Goal: Communication & Community: Share content

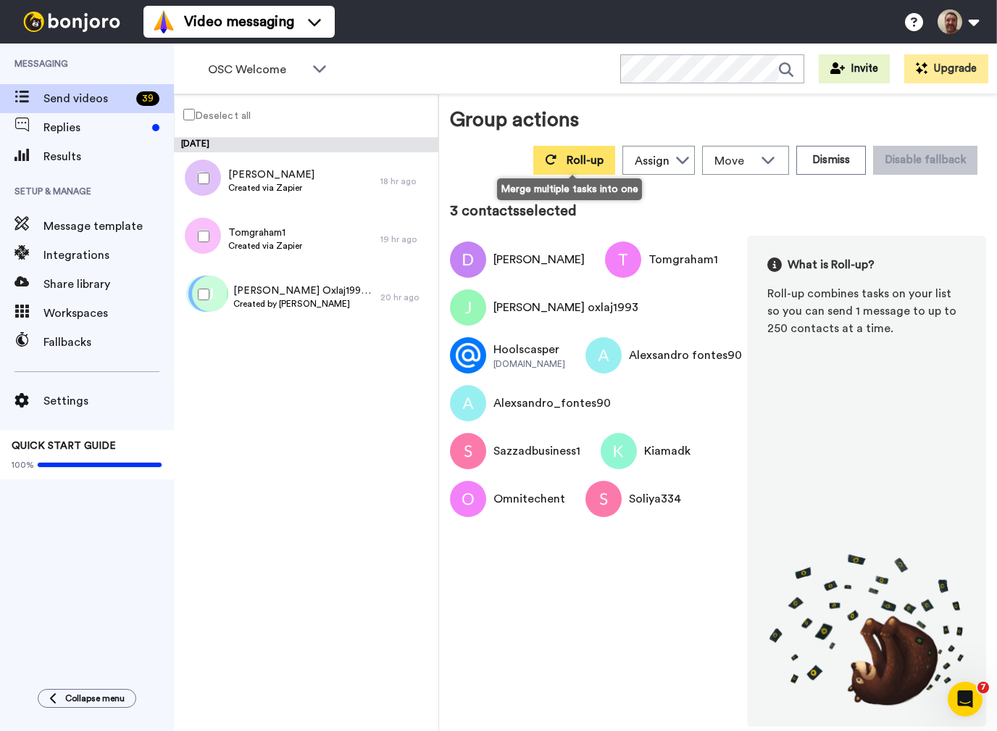
click at [570, 159] on span "Roll-up" at bounding box center [585, 160] width 37 height 12
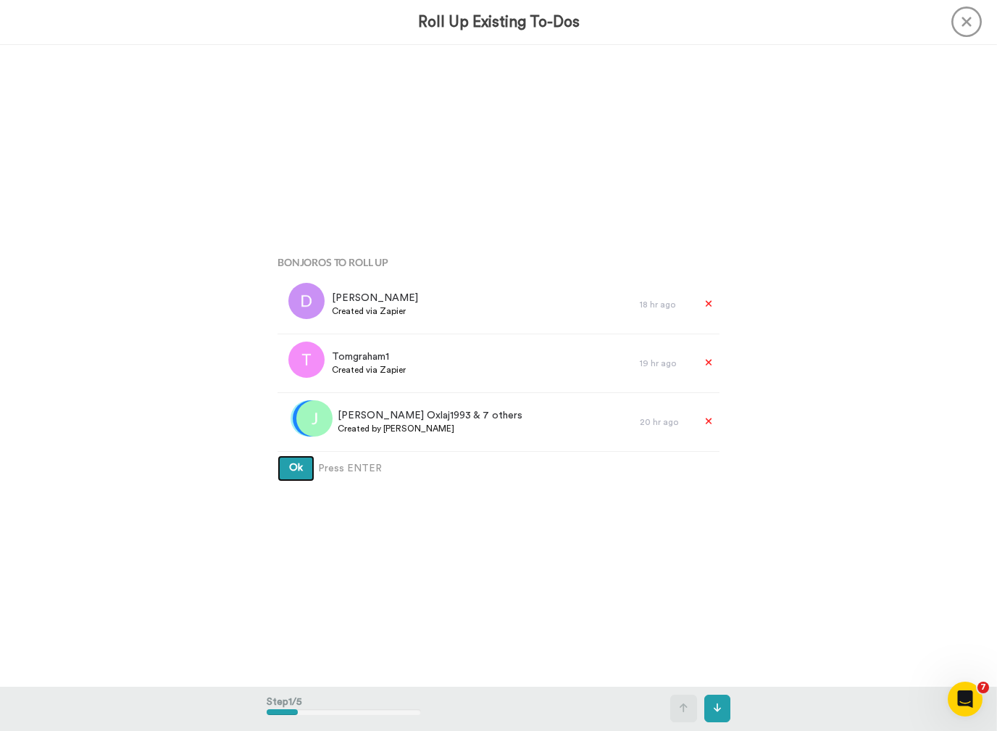
click at [296, 468] on button "Ok" at bounding box center [296, 468] width 37 height 26
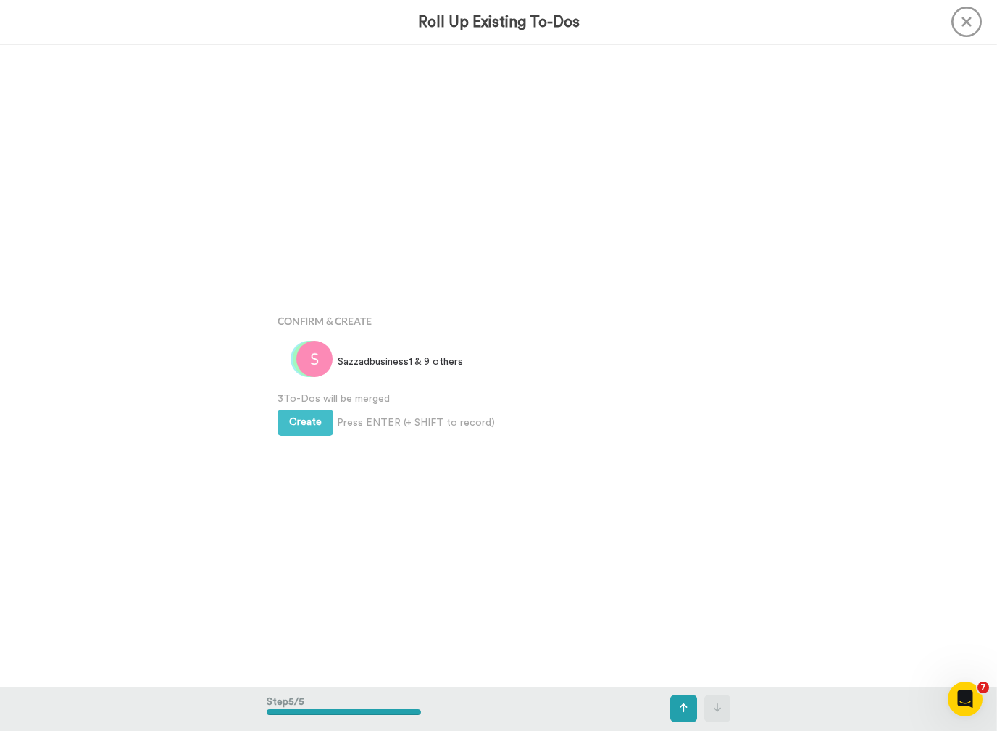
scroll to position [2566, 0]
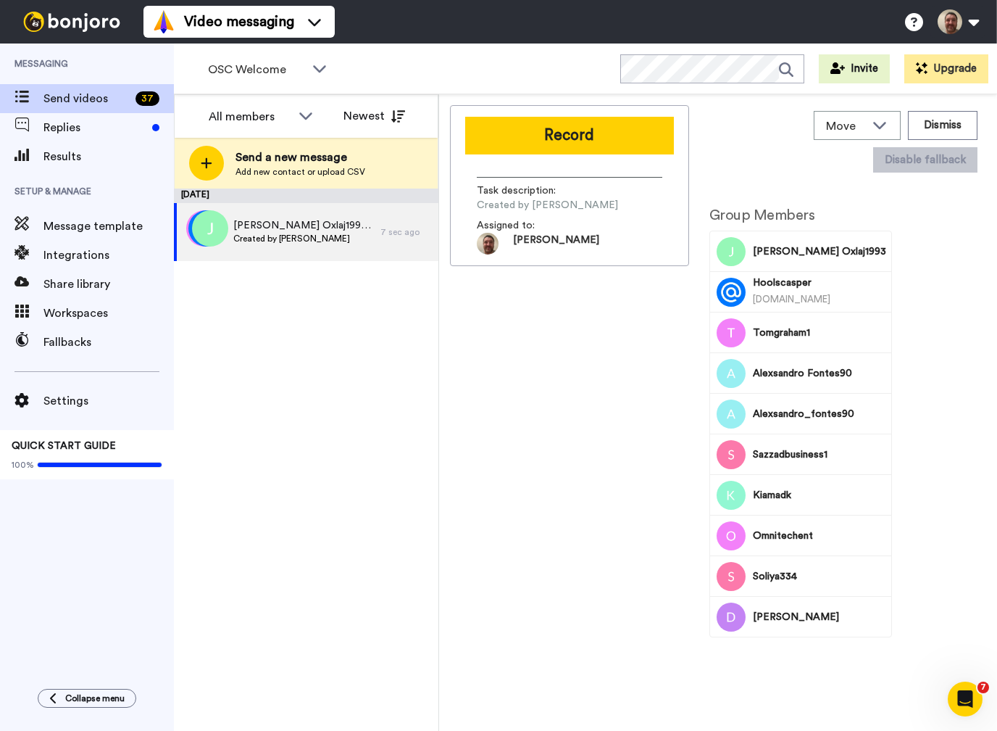
click at [584, 149] on button "Record" at bounding box center [569, 136] width 209 height 38
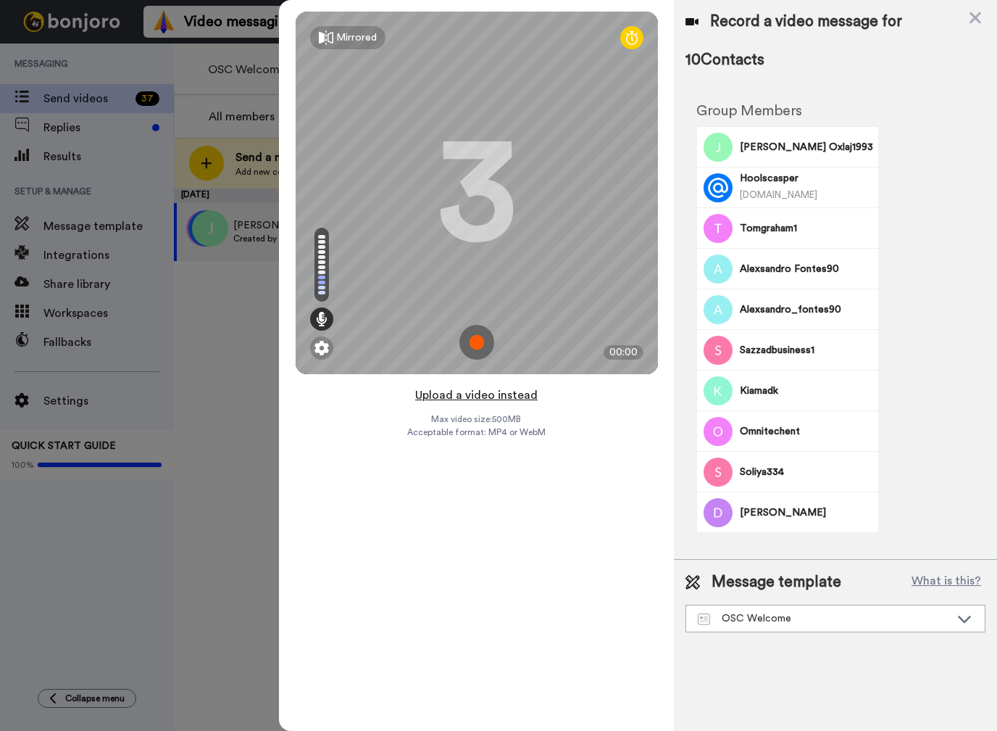
click at [474, 396] on button "Upload a video instead" at bounding box center [476, 395] width 131 height 19
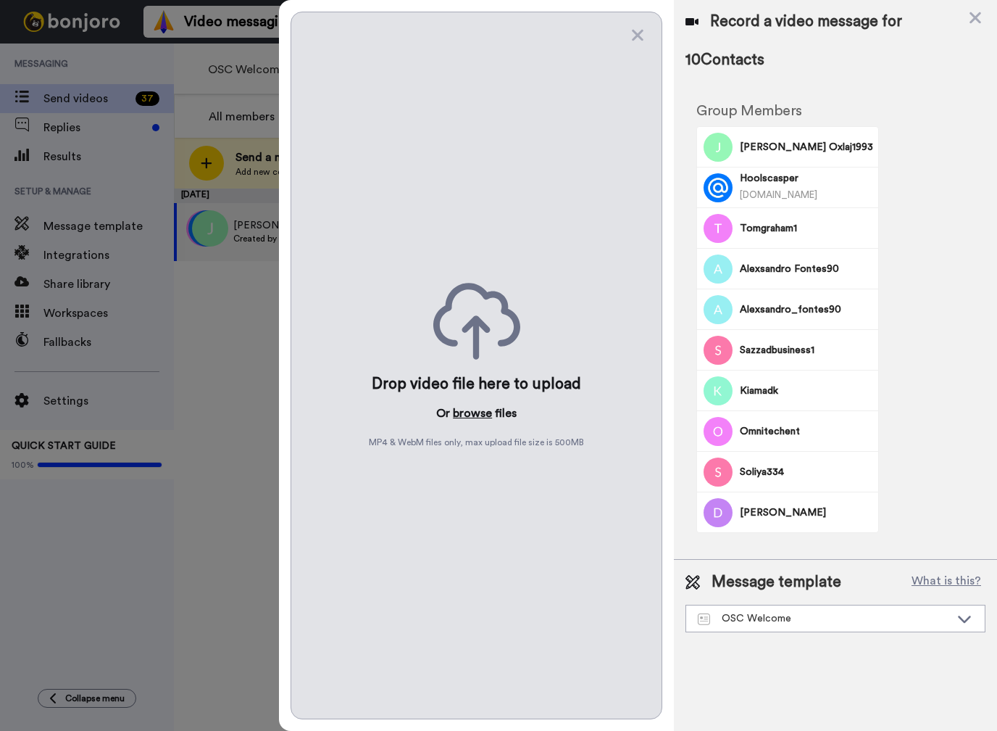
click at [473, 415] on button "browse" at bounding box center [472, 412] width 39 height 17
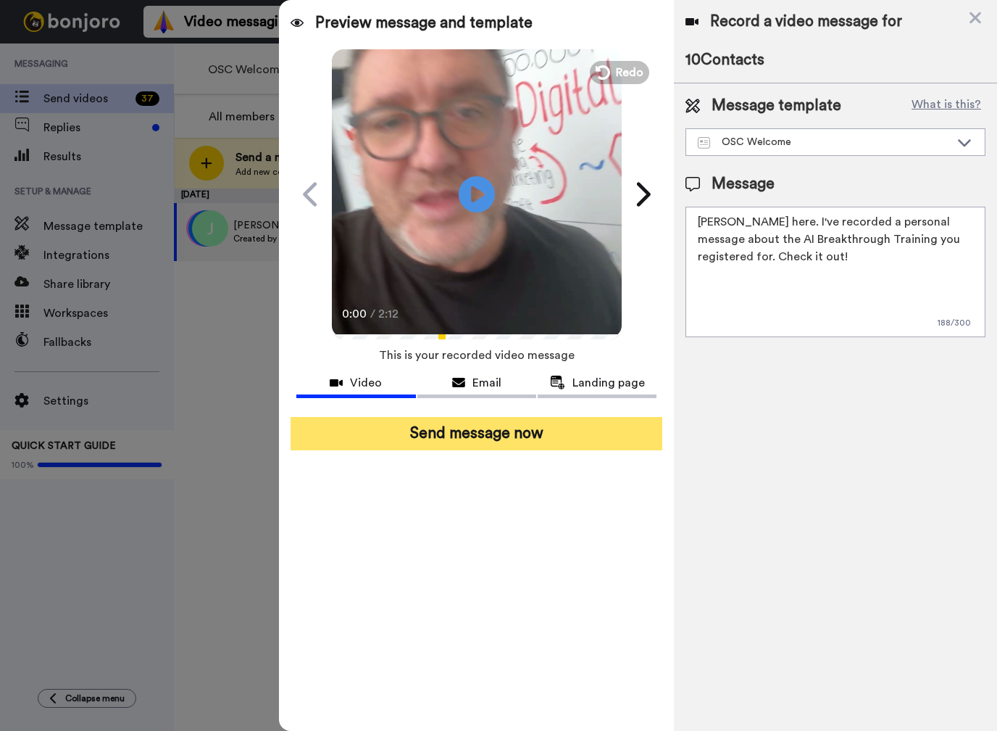
click at [507, 424] on button "Send message now" at bounding box center [477, 433] width 372 height 33
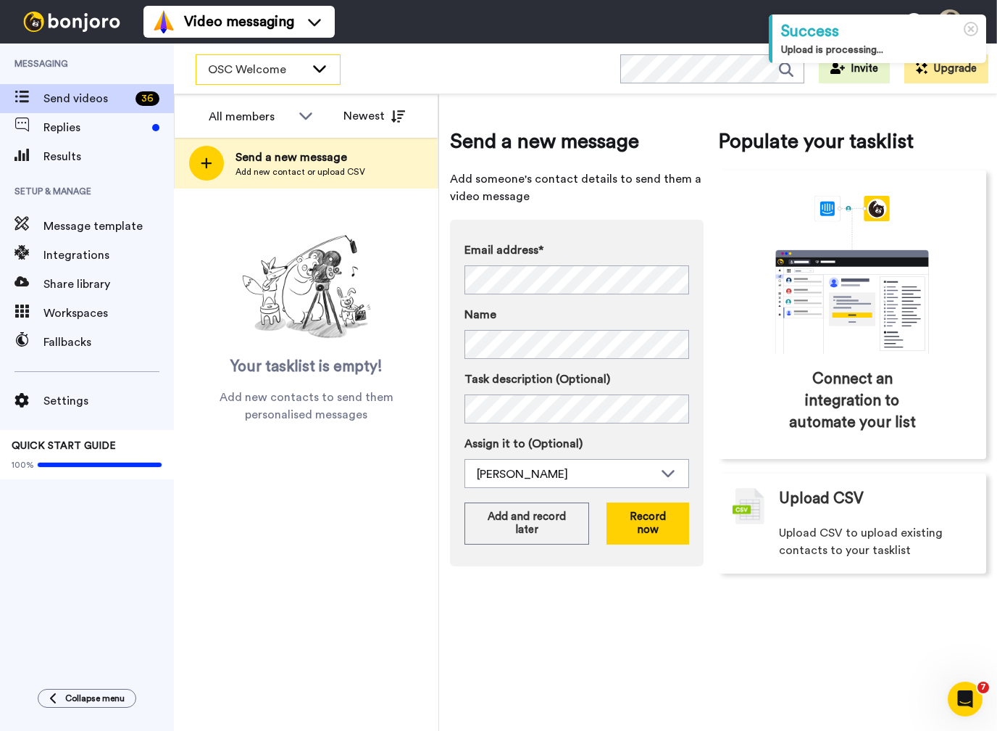
click at [311, 70] on icon at bounding box center [319, 68] width 17 height 14
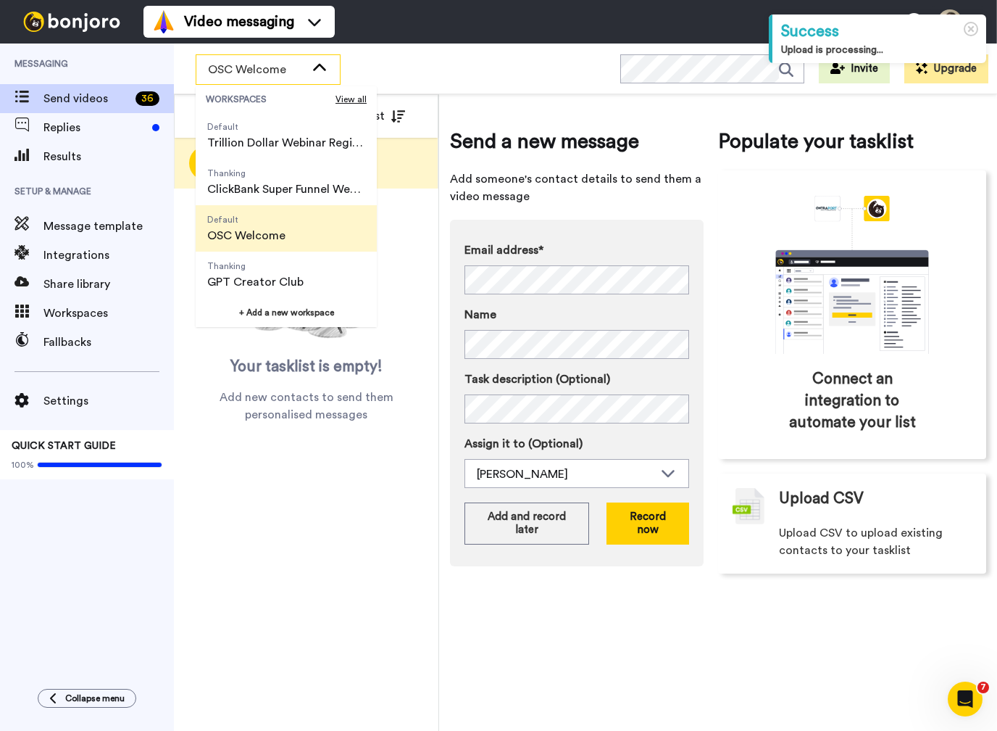
scroll to position [93, 0]
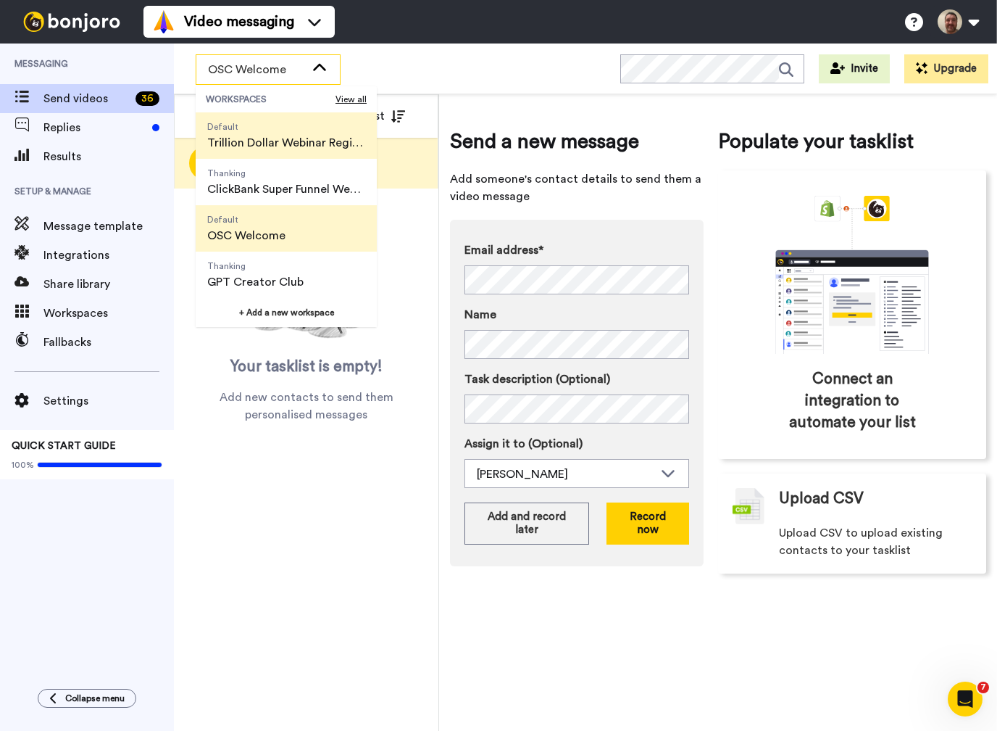
click at [288, 144] on span "Trillion Dollar Webinar Registrants" at bounding box center [286, 142] width 158 height 17
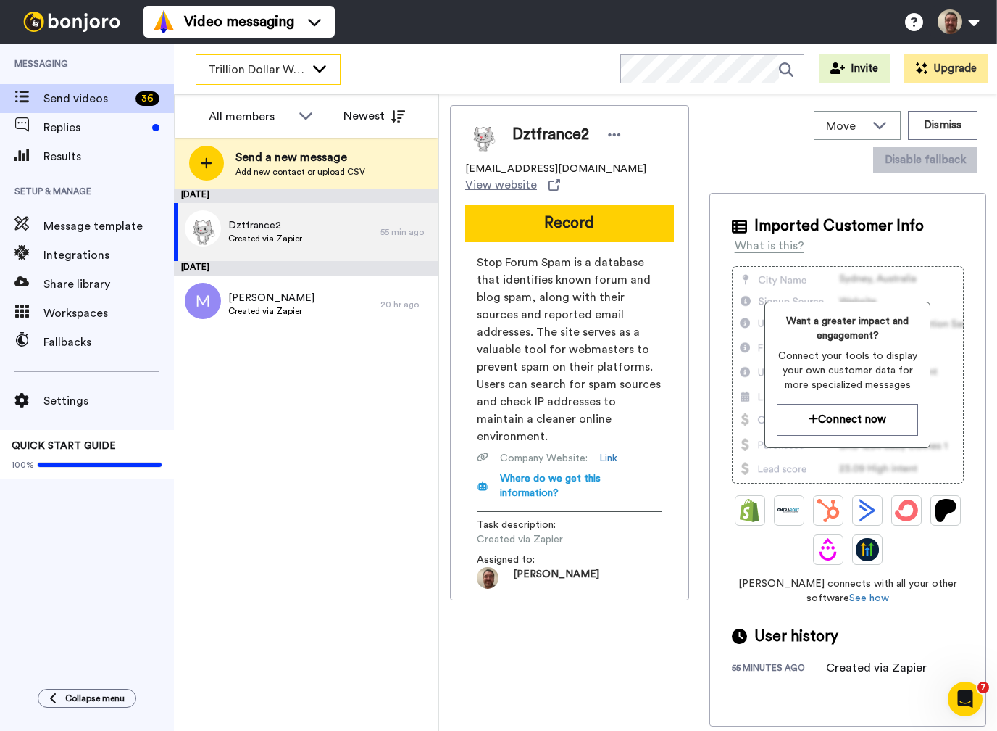
click at [317, 73] on icon at bounding box center [319, 68] width 17 height 14
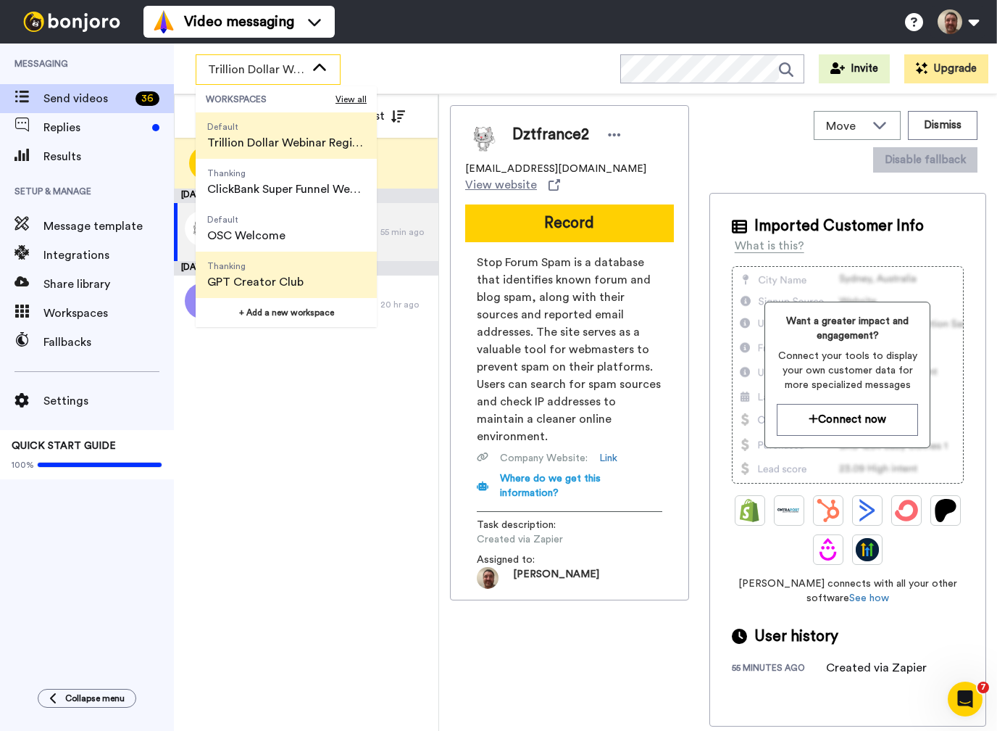
click at [295, 267] on span "Thanking" at bounding box center [255, 266] width 96 height 12
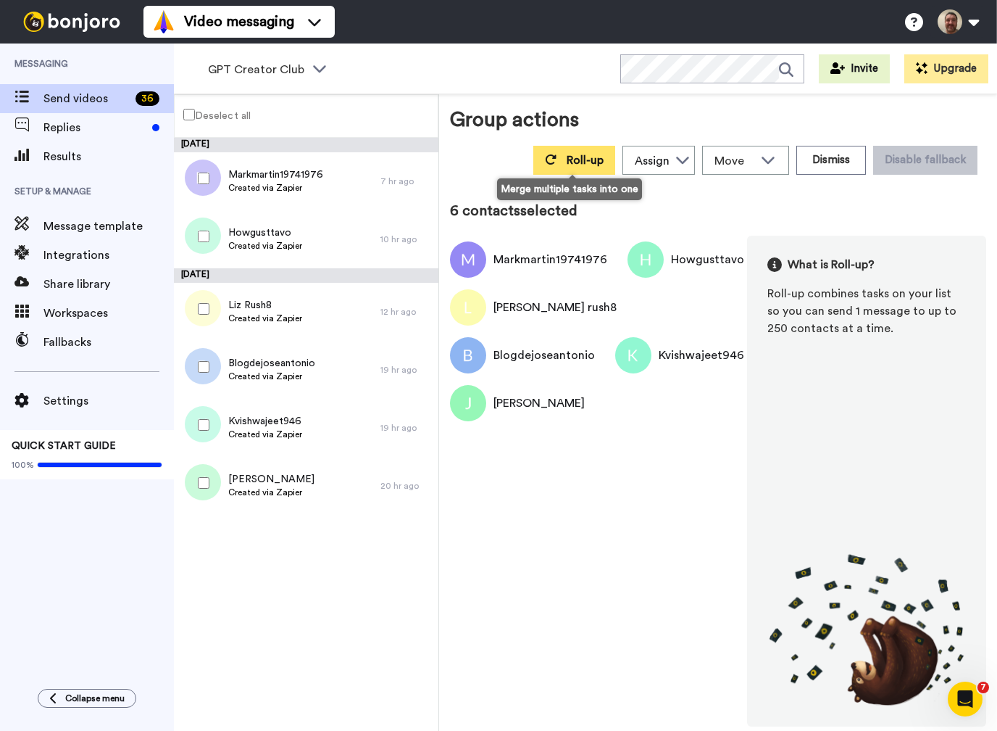
click at [574, 164] on span "Roll-up" at bounding box center [585, 160] width 37 height 12
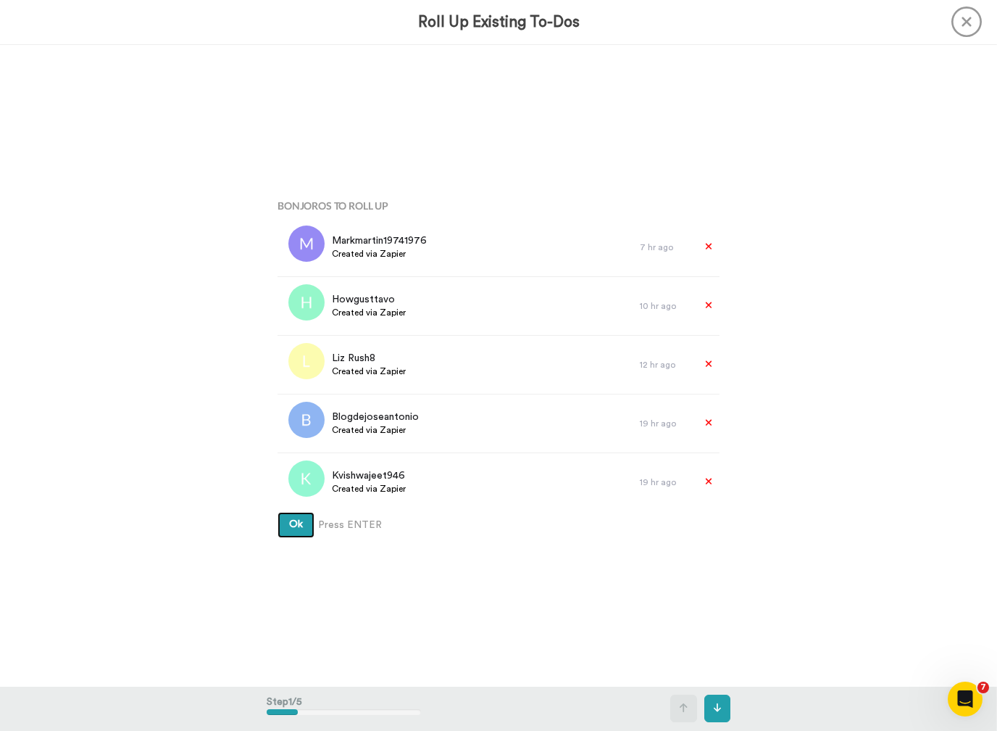
click at [296, 525] on button "Ok" at bounding box center [296, 525] width 37 height 26
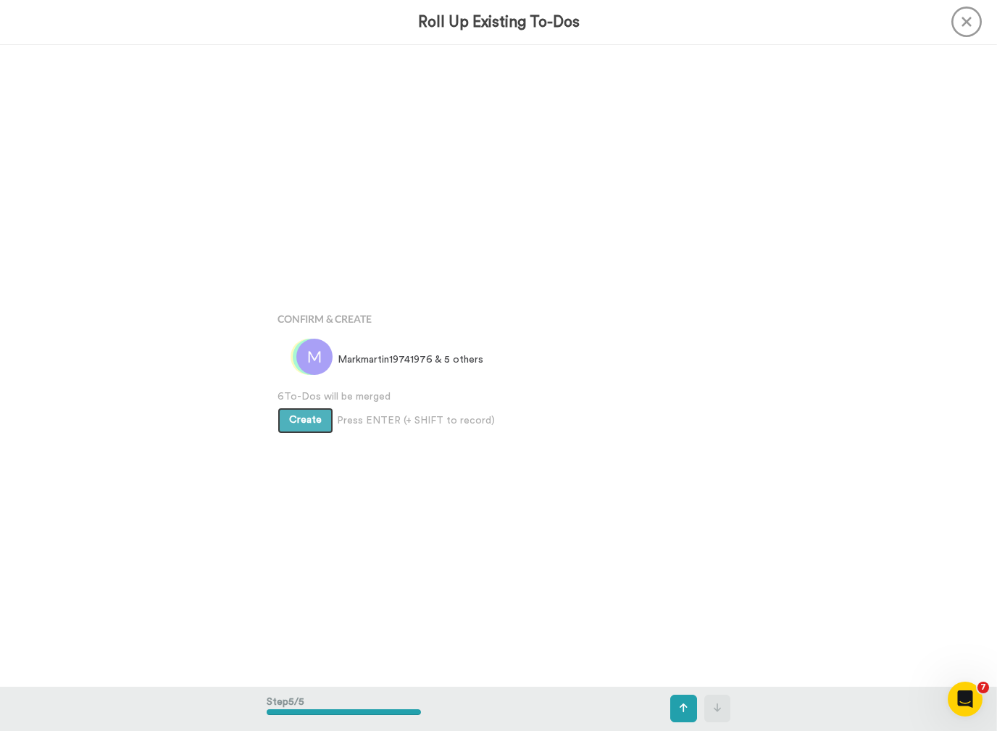
scroll to position [2566, 0]
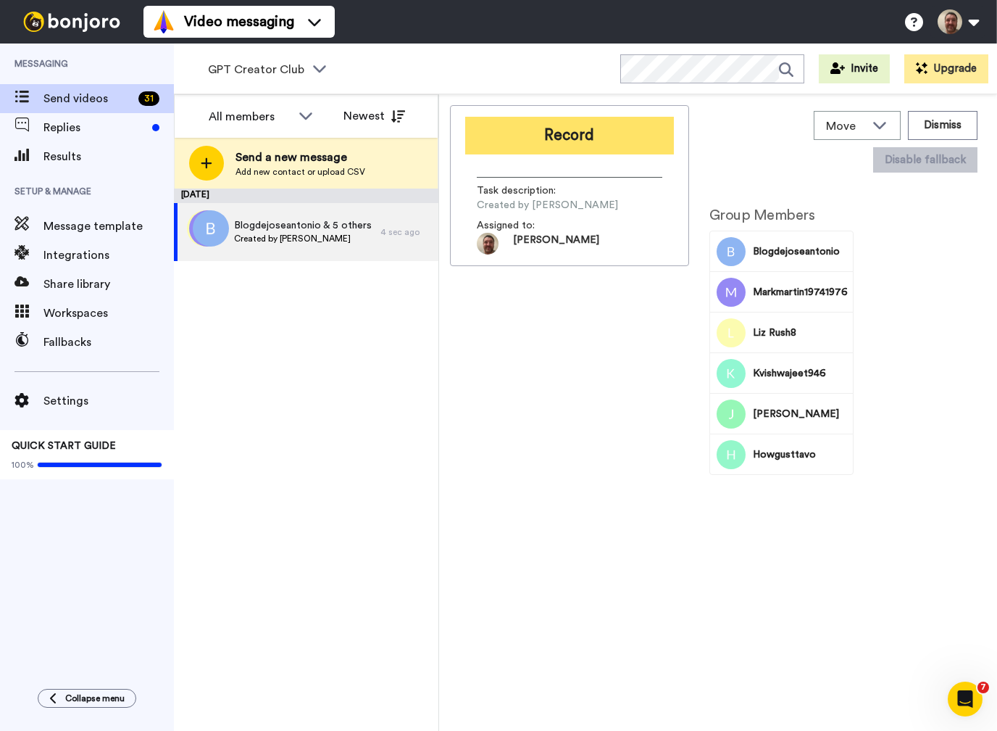
click at [584, 141] on button "Record" at bounding box center [569, 136] width 209 height 38
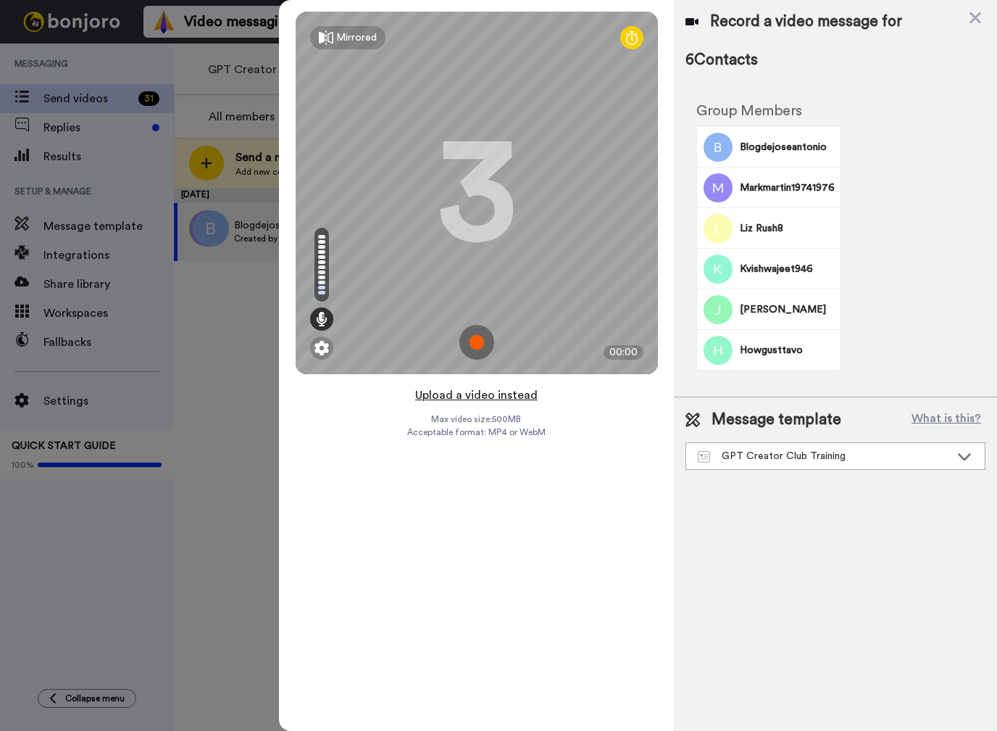
click at [484, 392] on button "Upload a video instead" at bounding box center [476, 395] width 131 height 19
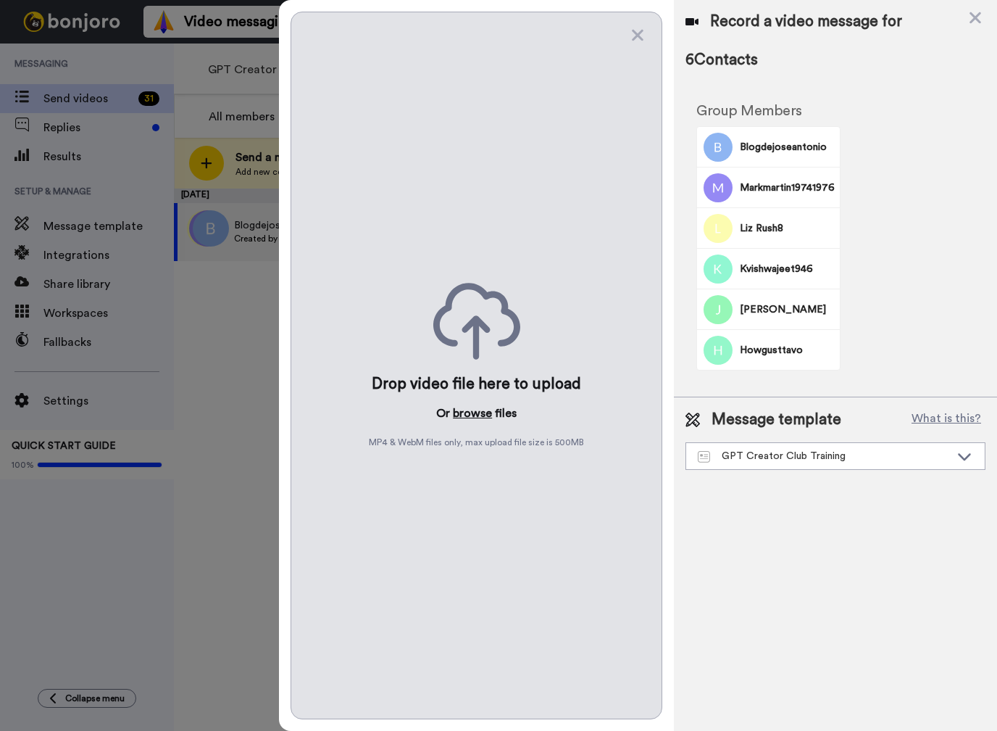
click at [472, 415] on button "browse" at bounding box center [472, 412] width 39 height 17
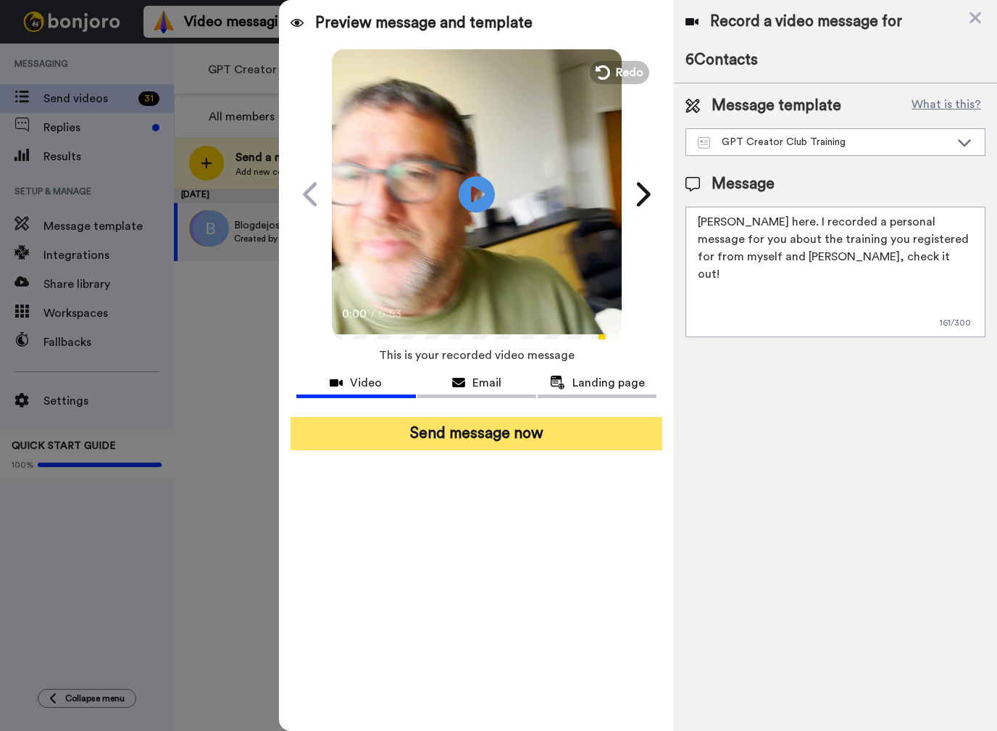
click at [485, 421] on button "Send message now" at bounding box center [477, 433] width 372 height 33
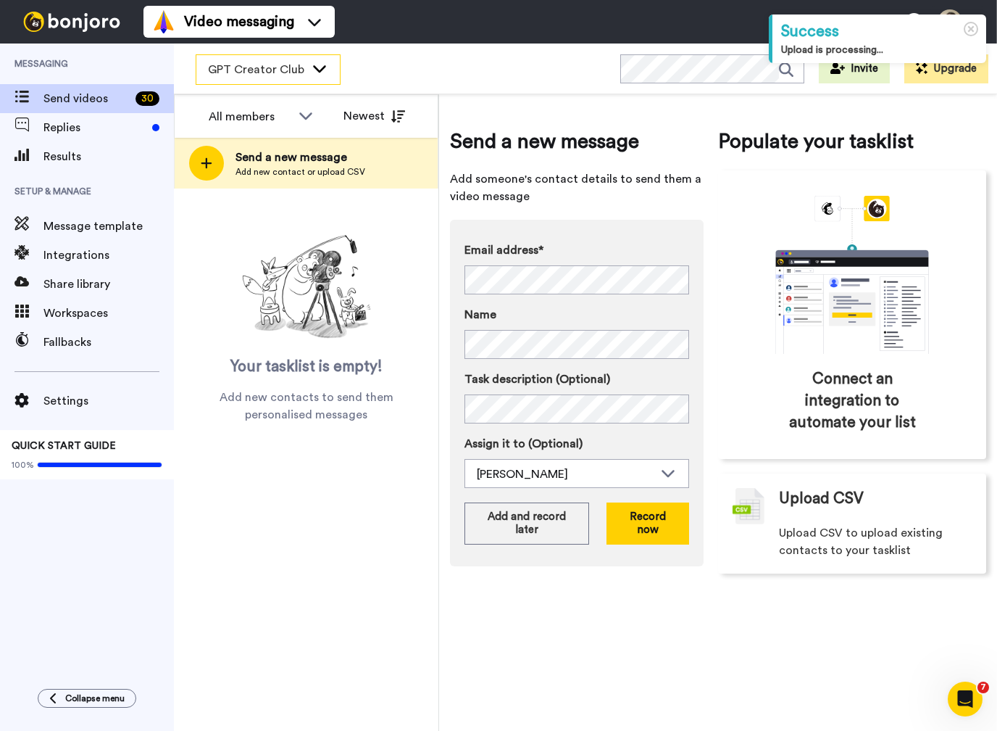
click at [313, 65] on icon at bounding box center [319, 68] width 17 height 14
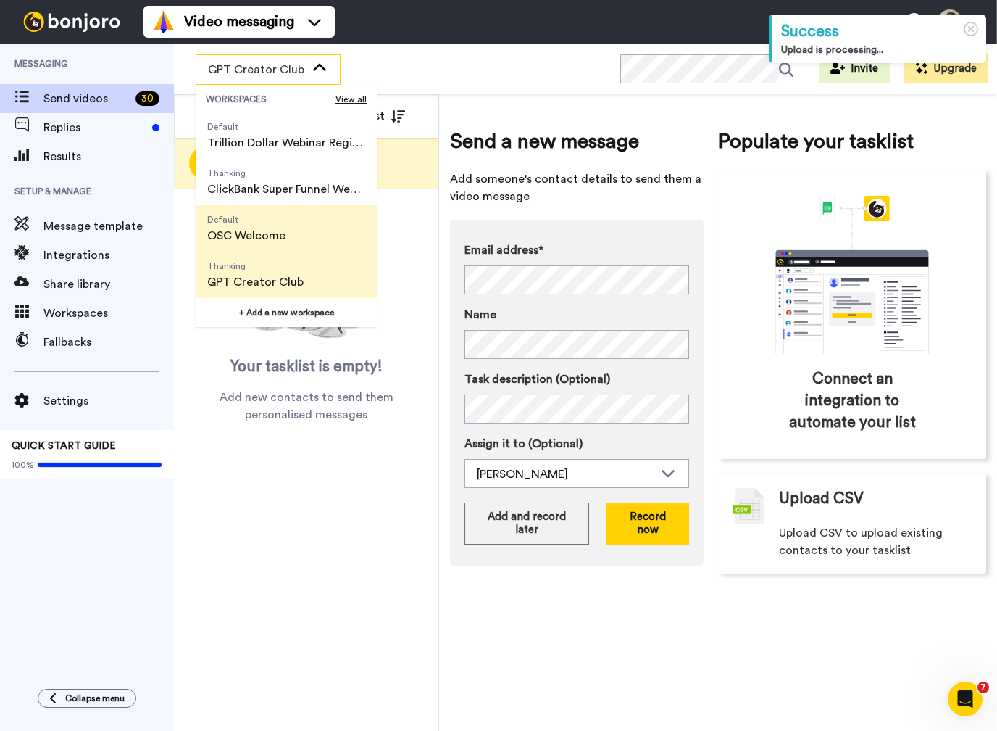
scroll to position [93, 0]
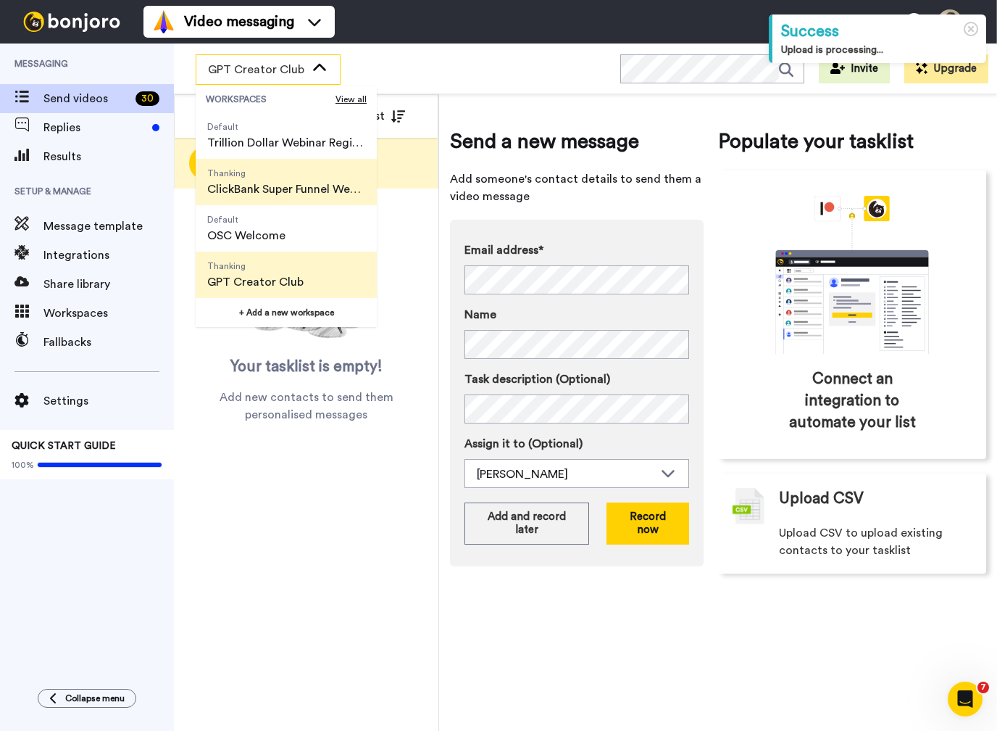
click at [281, 195] on span "ClickBank Super Funnel Webinar Registrants" at bounding box center [286, 188] width 158 height 17
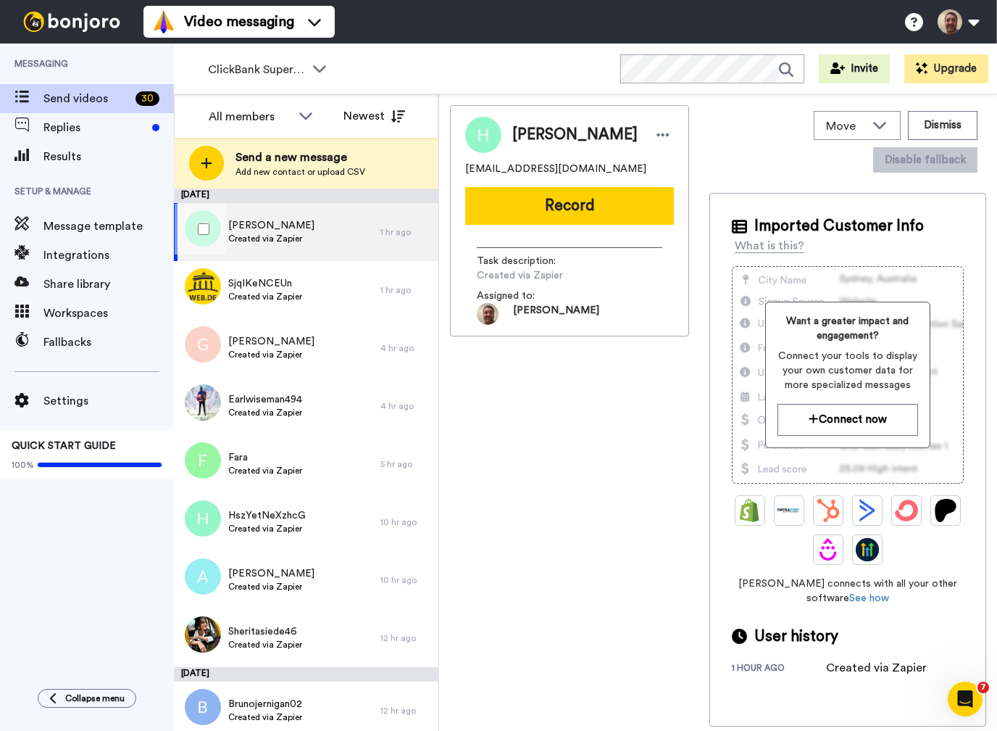
click at [206, 237] on div at bounding box center [201, 229] width 52 height 51
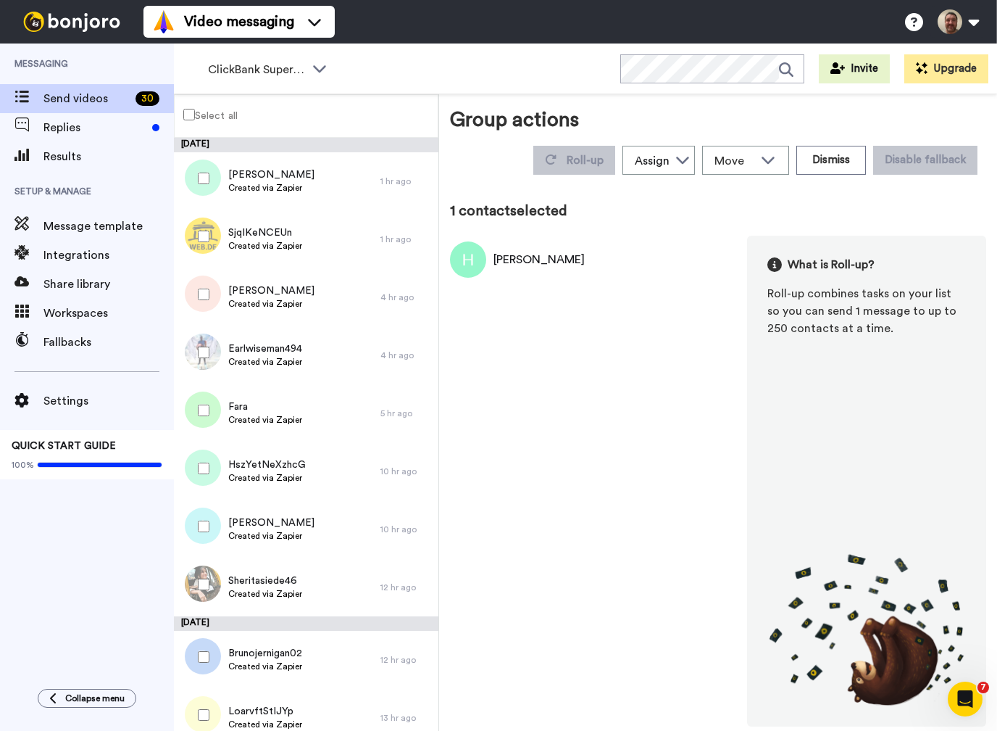
click at [191, 123] on div "Select all" at bounding box center [306, 115] width 265 height 43
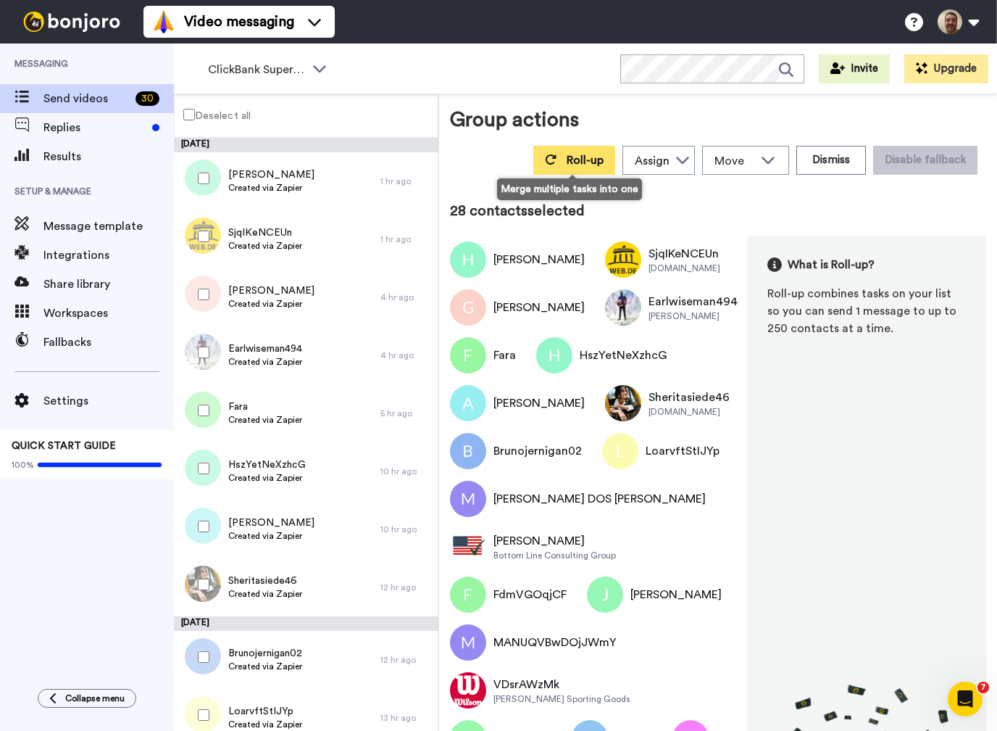
click at [562, 164] on button "Roll-up" at bounding box center [575, 160] width 82 height 29
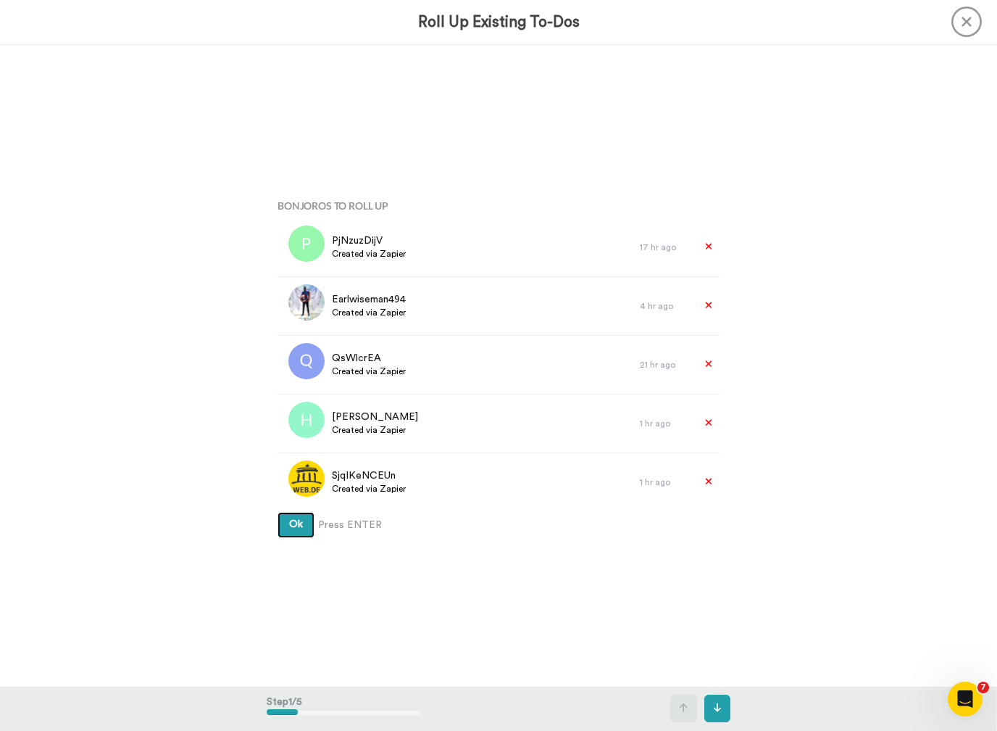
click at [296, 529] on span "Ok" at bounding box center [296, 524] width 14 height 10
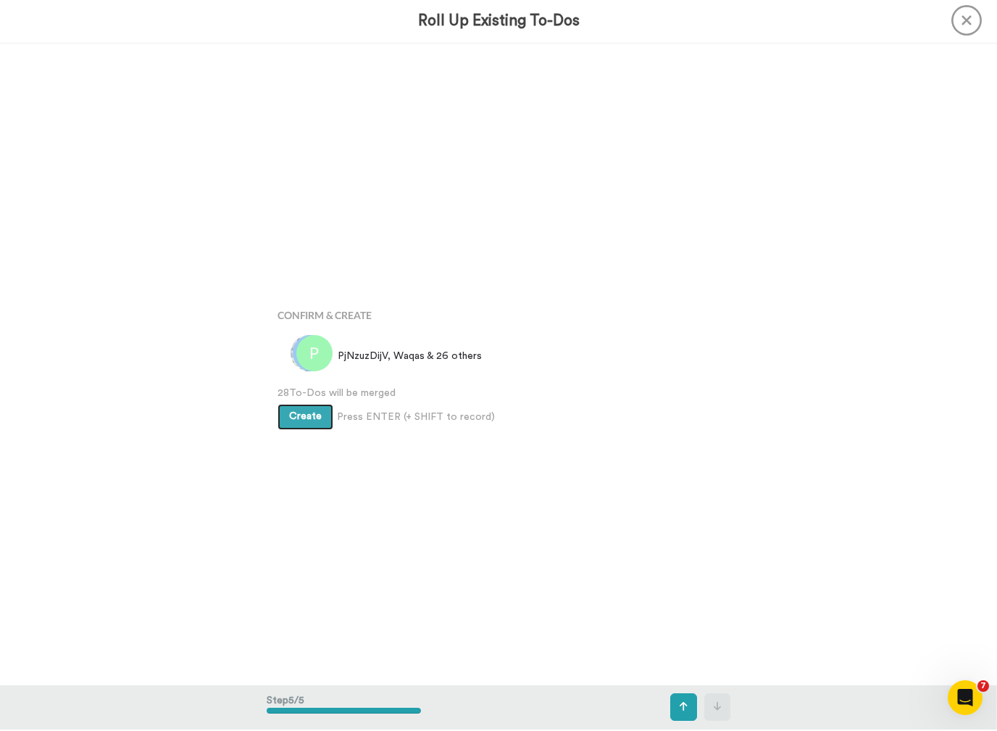
scroll to position [2566, 0]
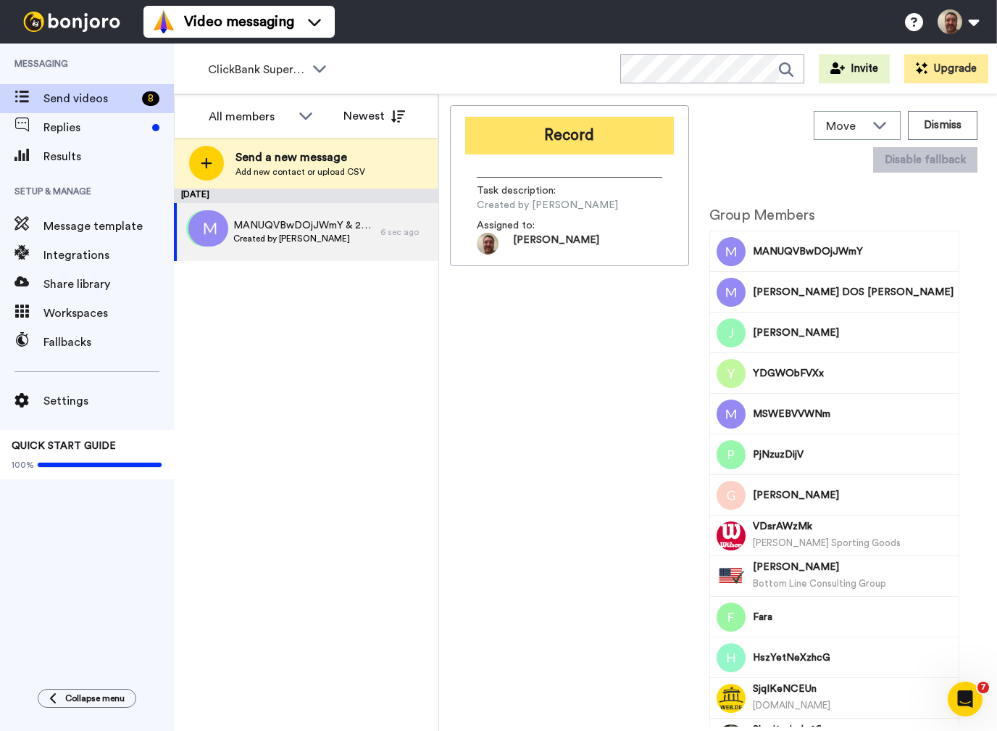
click at [578, 133] on button "Record" at bounding box center [569, 136] width 209 height 38
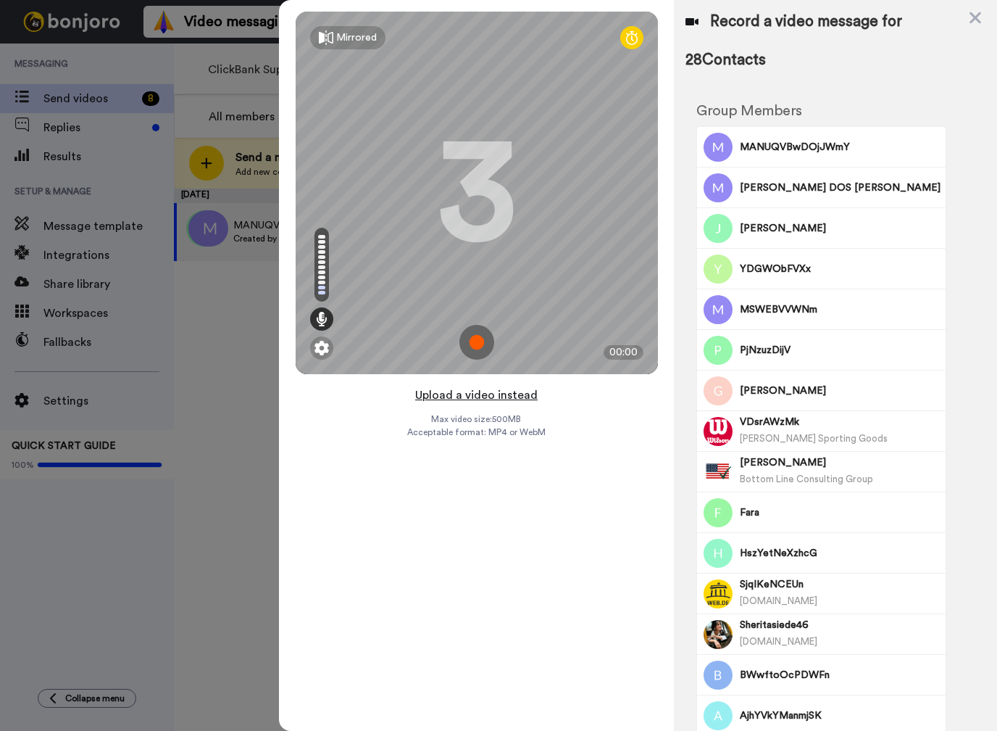
click at [471, 396] on button "Upload a video instead" at bounding box center [476, 395] width 131 height 19
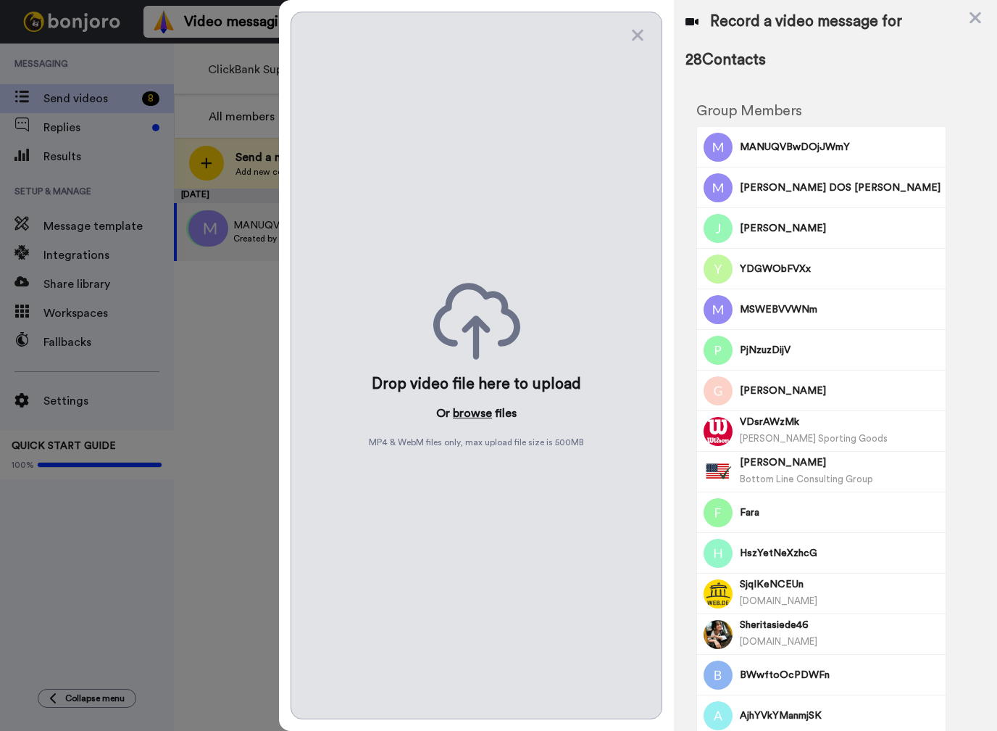
click at [467, 416] on button "browse" at bounding box center [472, 412] width 39 height 17
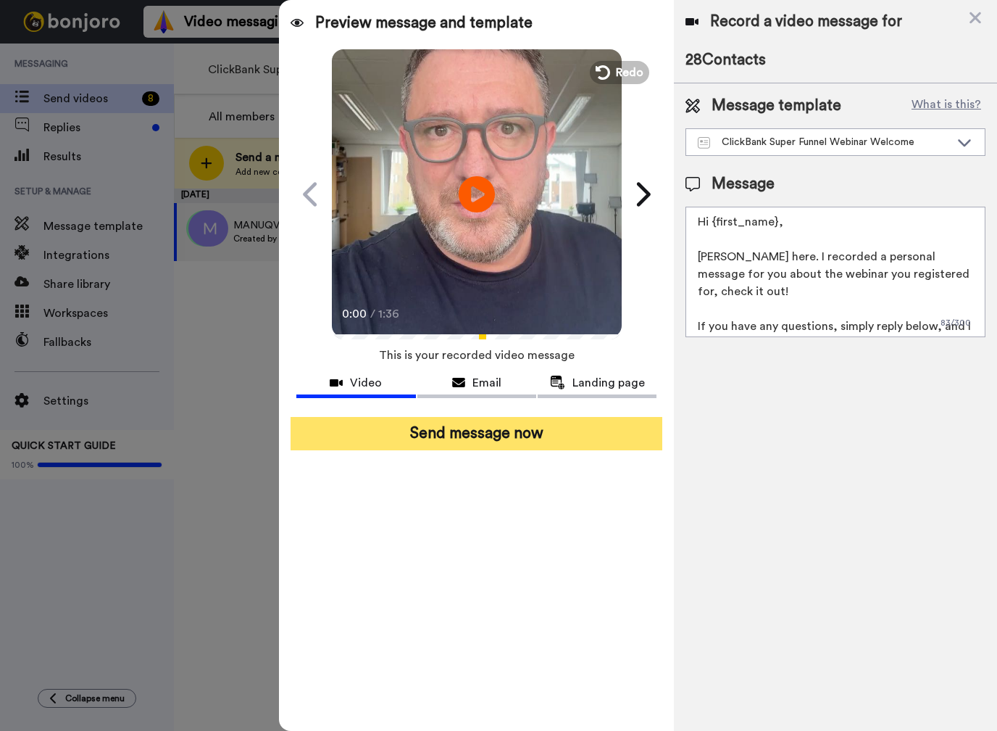
click at [521, 444] on button "Send message now" at bounding box center [477, 433] width 372 height 33
